Goal: Use online tool/utility

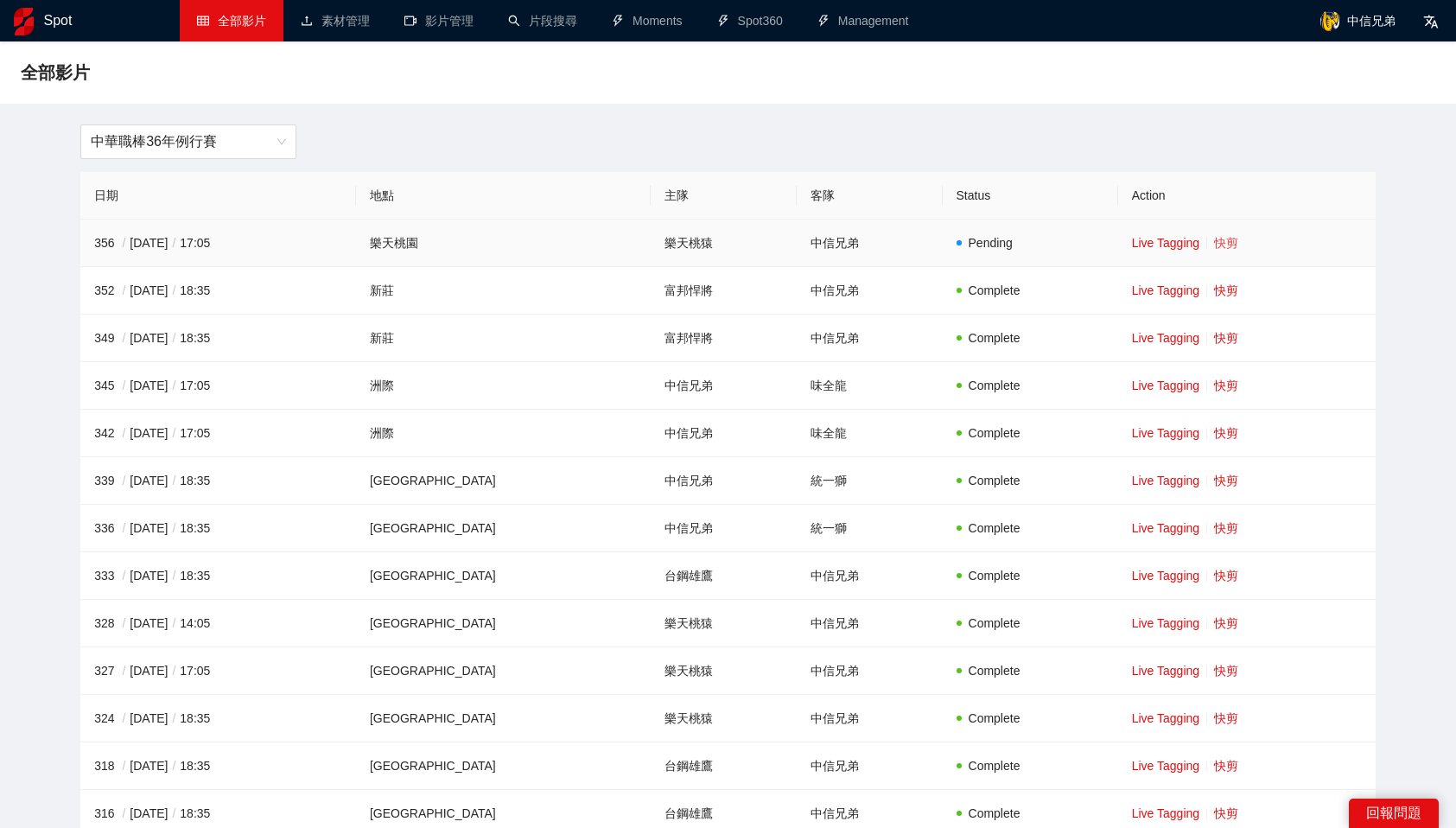
click at [1219, 247] on link "快剪" at bounding box center [1227, 243] width 24 height 14
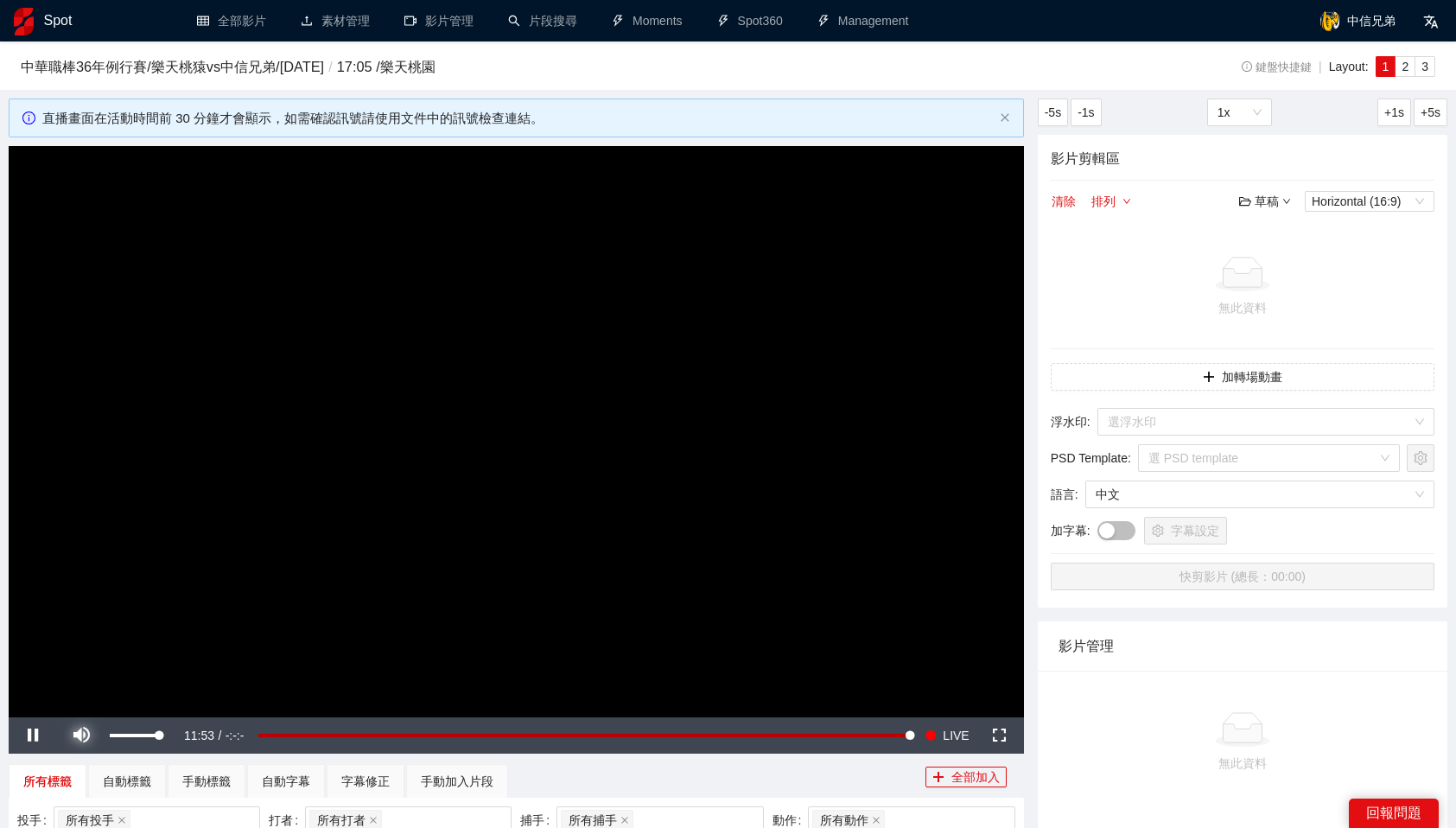
click at [82, 736] on span "Video Player" at bounding box center [80, 736] width 48 height 0
click at [939, 735] on button "Seek to live, currently behind live LIVE" at bounding box center [947, 736] width 56 height 37
click at [831, 769] on div "所有標籤 自動標籤 手動標籤 自動字幕 字幕修正 手動加入片段" at bounding box center [467, 782] width 917 height 35
click at [940, 736] on button "Seek to live, currently behind live LIVE" at bounding box center [947, 736] width 56 height 37
click at [1283, 426] on input "search" at bounding box center [1260, 422] width 304 height 26
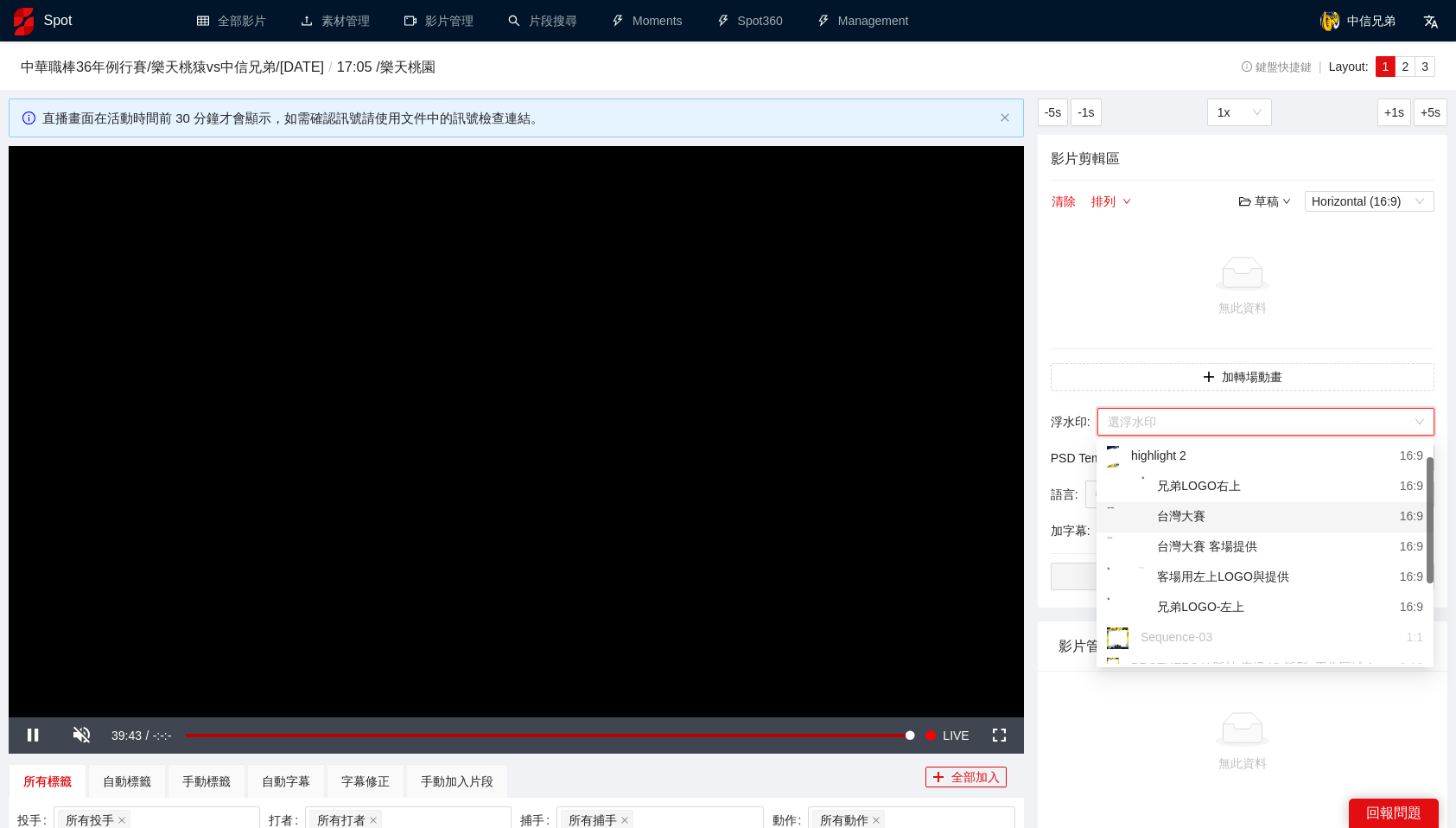
scroll to position [65, 0]
click at [1266, 578] on div "客場用左上LOGO與提供" at bounding box center [1198, 574] width 182 height 22
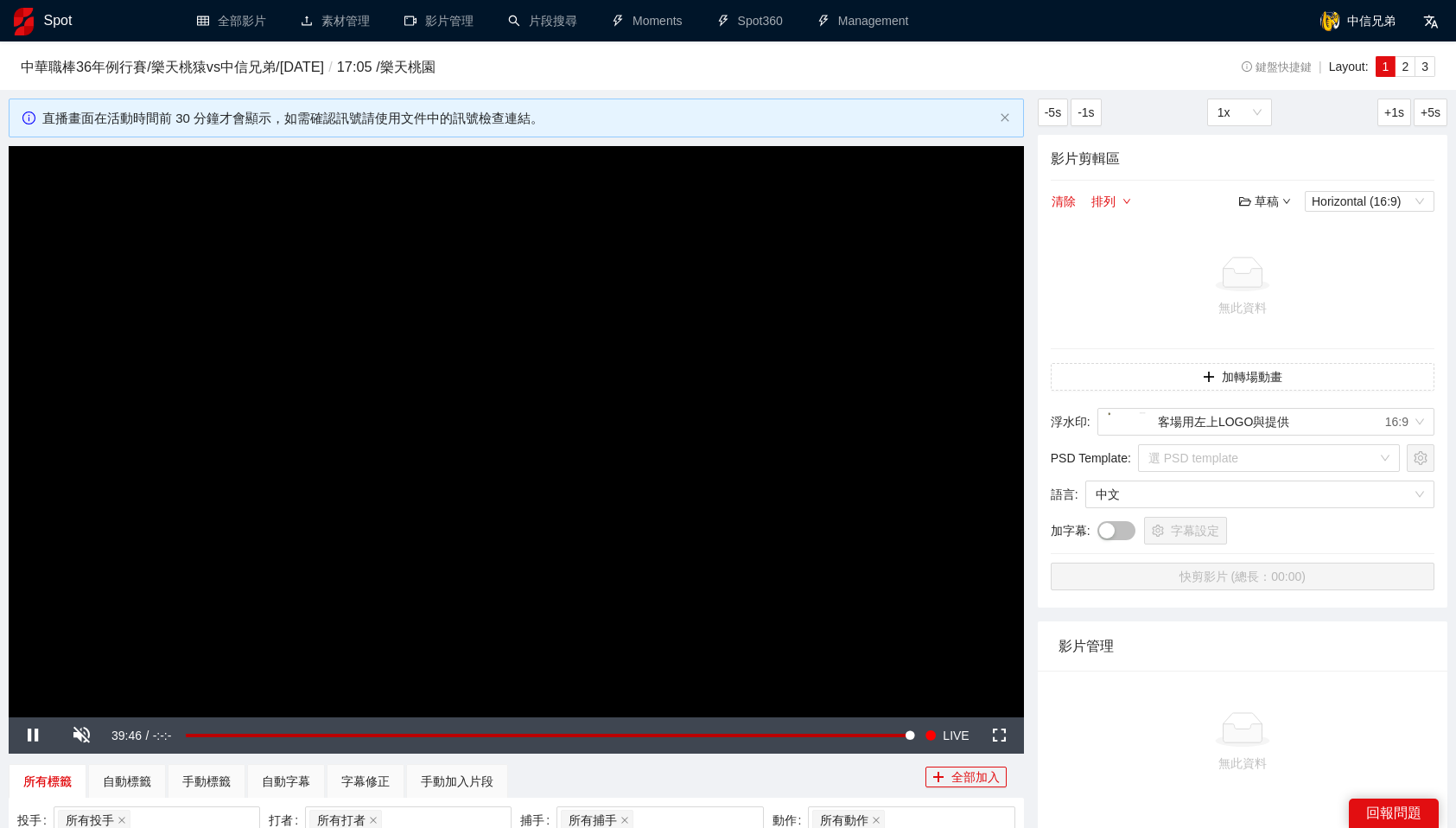
click at [1266, 683] on div "無此資料" at bounding box center [1243, 742] width 384 height 143
